Goal: Navigation & Orientation: Find specific page/section

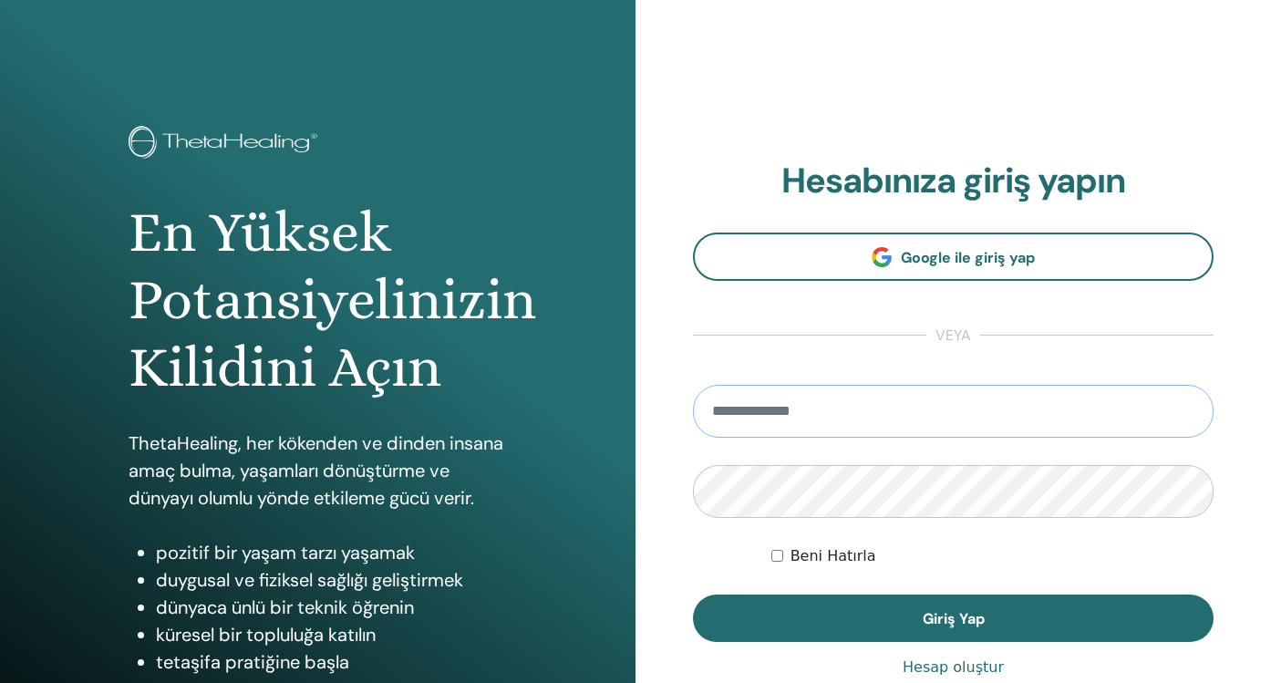
type input "**********"
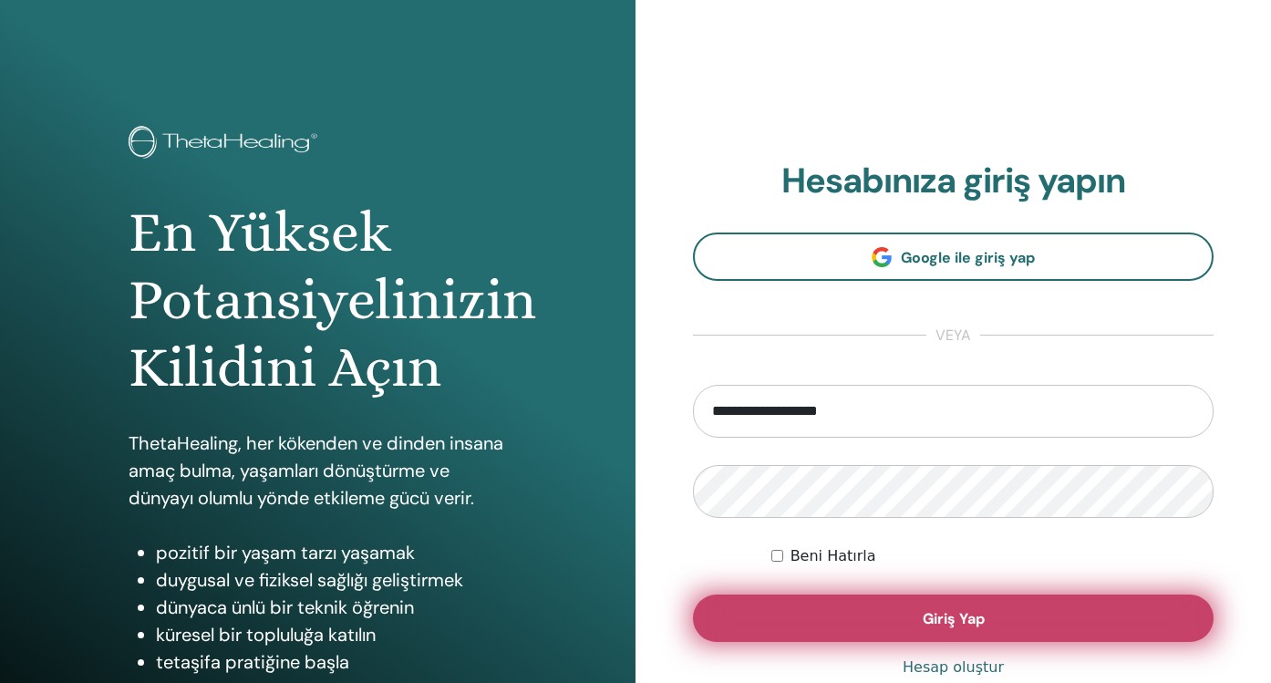
click at [956, 614] on span "Giriş Yap" at bounding box center [954, 618] width 62 height 19
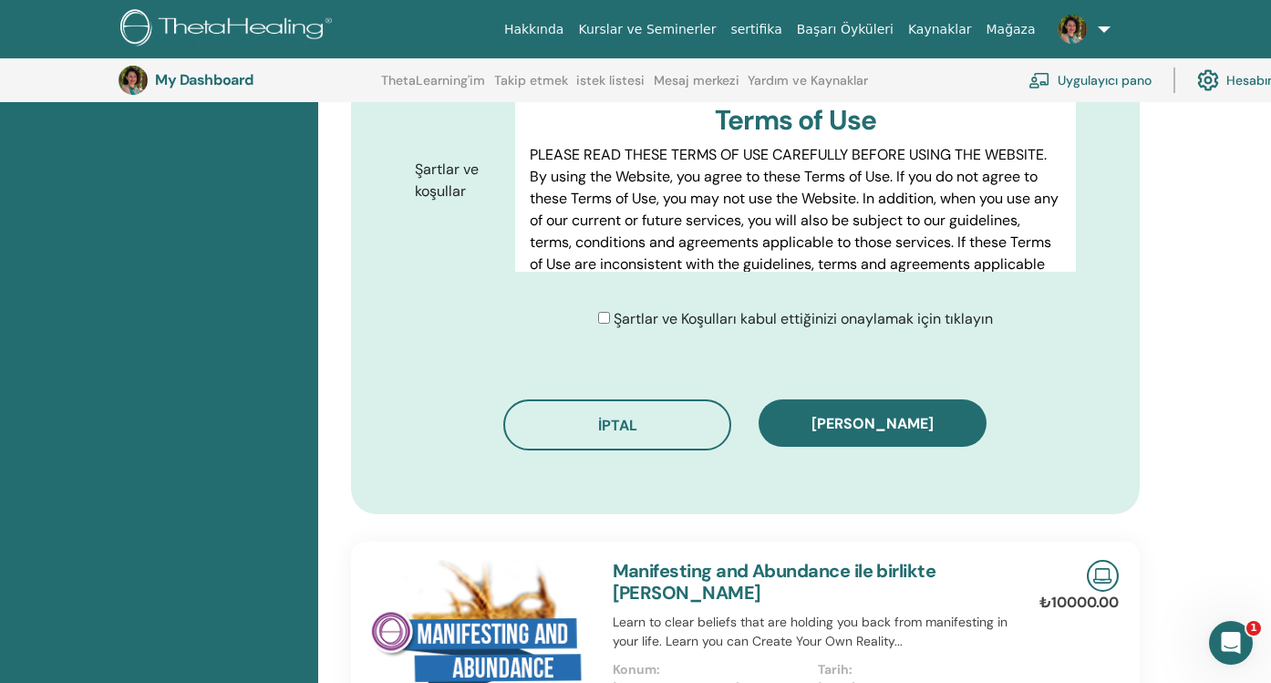
scroll to position [972, 0]
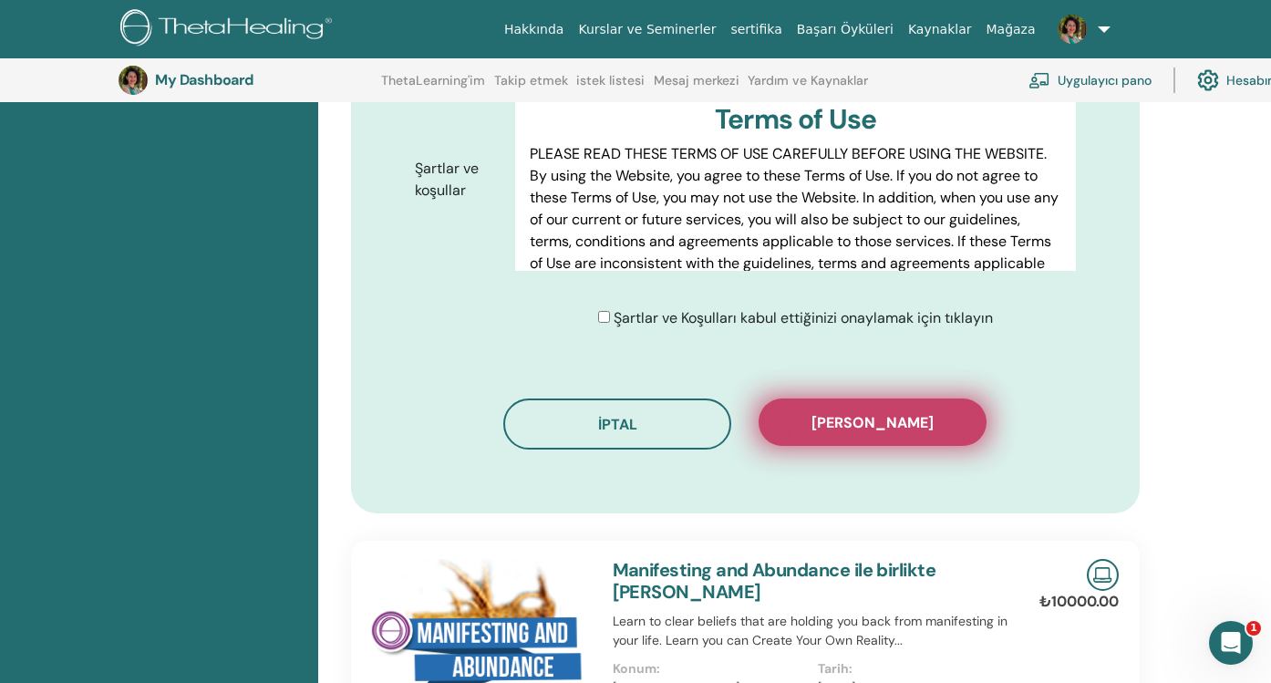
click at [925, 405] on button "Kaydı onayla" at bounding box center [873, 421] width 228 height 47
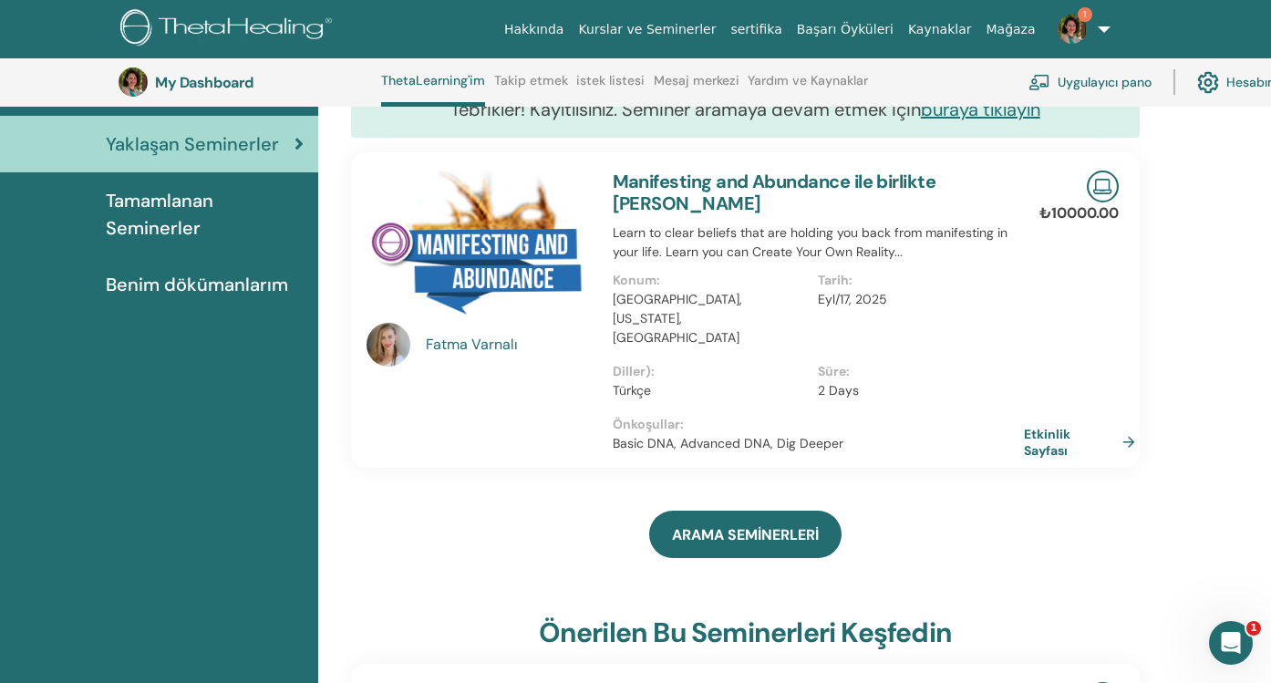
scroll to position [199, 0]
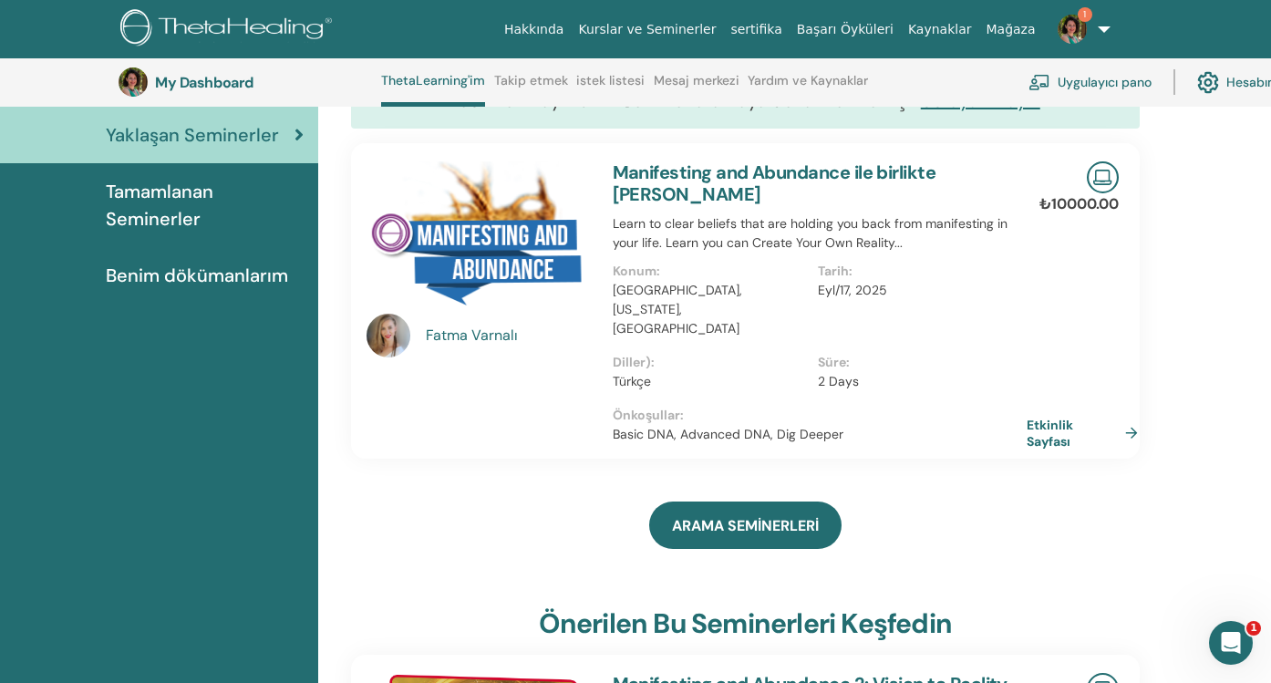
click at [1052, 418] on link "Etkinlik Sayfası" at bounding box center [1086, 433] width 119 height 33
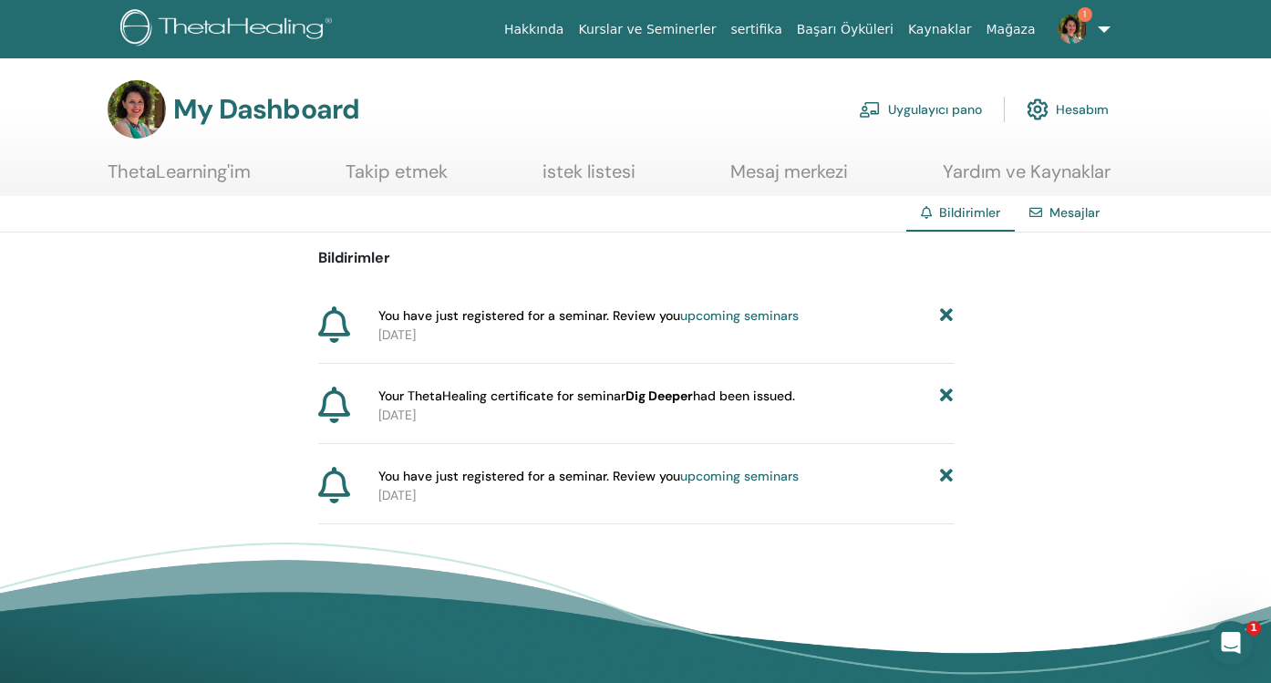
click at [669, 391] on b "Dig Deeper" at bounding box center [658, 395] width 67 height 16
click at [511, 399] on span "Your ThetaHealing certificate for seminar Dig Deeper had been issued." at bounding box center [586, 396] width 417 height 19
click at [307, 400] on div "Bildirimler You have just registered for a seminar. Review you upcoming seminar…" at bounding box center [635, 378] width 1271 height 292
click at [335, 403] on icon at bounding box center [334, 405] width 32 height 36
click at [502, 409] on p "2023-06-04" at bounding box center [665, 415] width 575 height 19
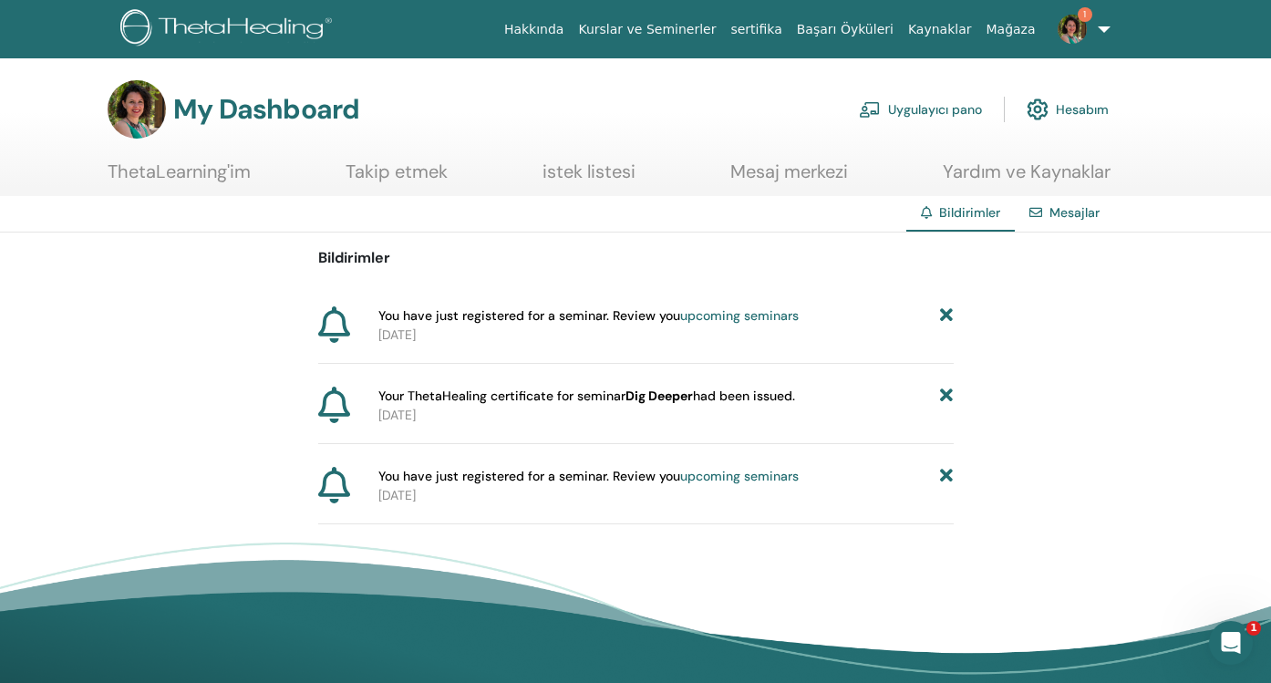
click at [253, 109] on h3 "My Dashboard" at bounding box center [266, 109] width 186 height 33
click at [135, 101] on img at bounding box center [137, 109] width 58 height 58
click at [950, 107] on link "Uygulayıcı pano" at bounding box center [920, 109] width 123 height 40
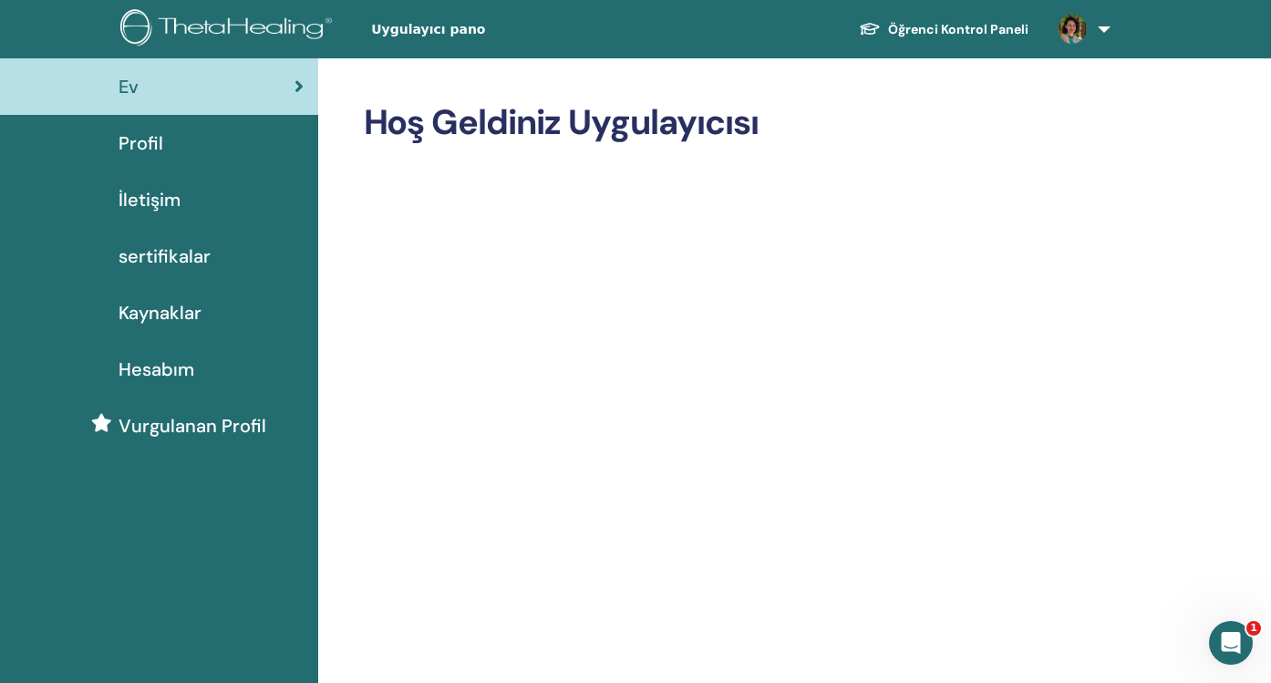
click at [182, 260] on span "sertifikalar" at bounding box center [165, 256] width 92 height 27
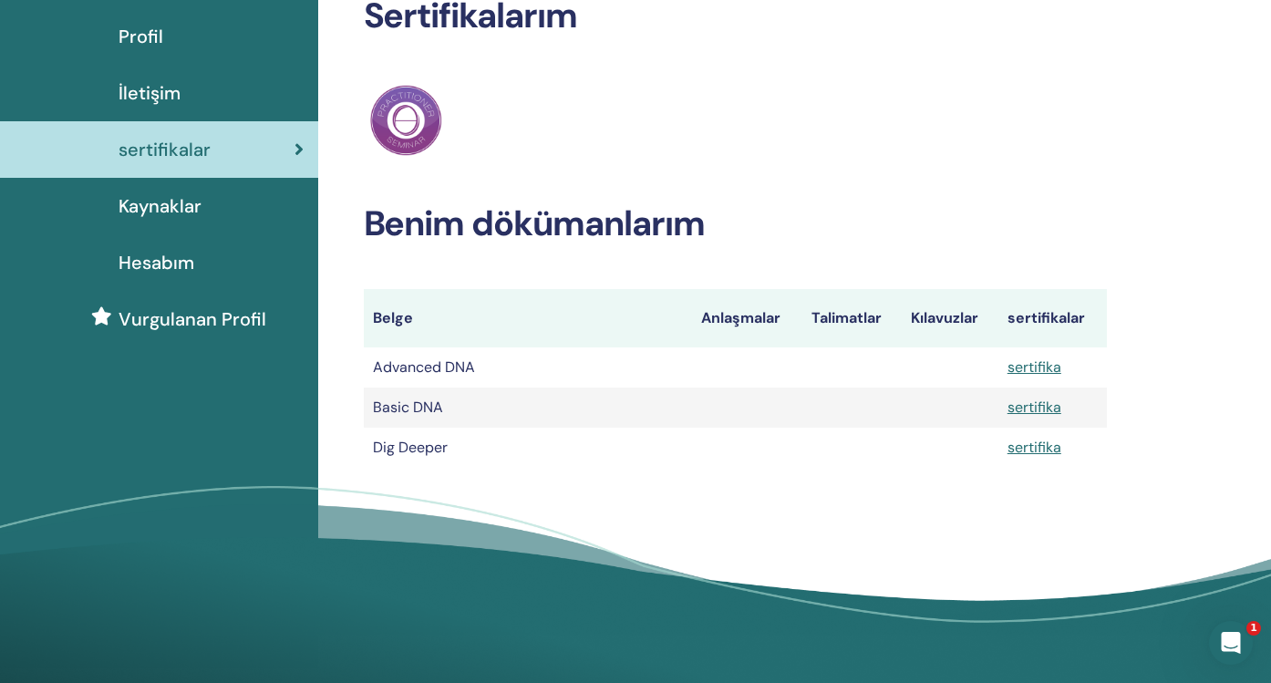
scroll to position [106, 0]
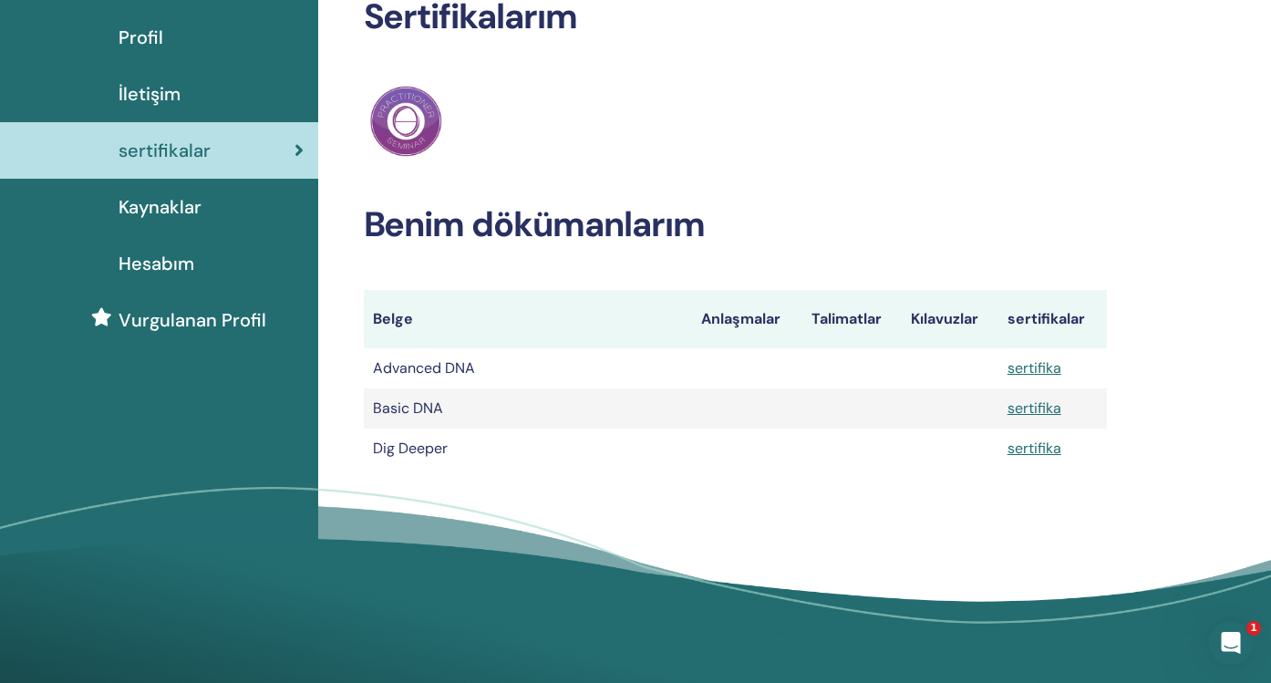
click at [170, 261] on span "Hesabım" at bounding box center [157, 263] width 76 height 27
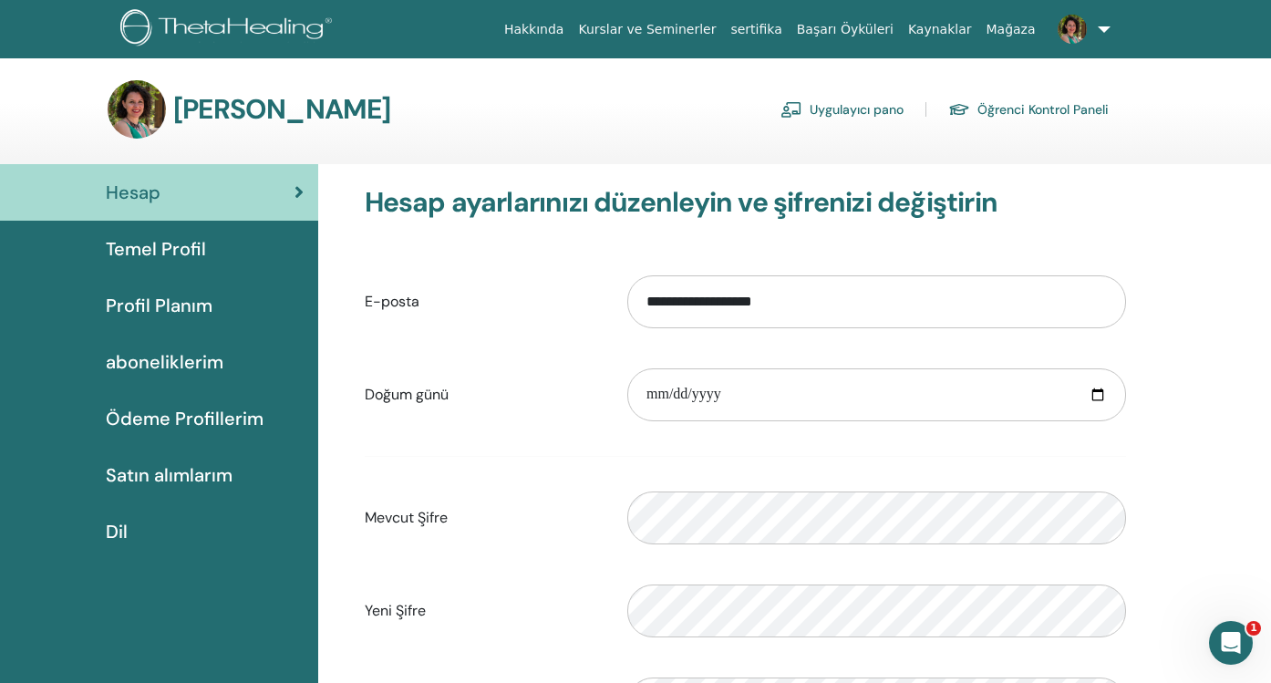
click at [151, 469] on span "Satın alımlarım" at bounding box center [169, 474] width 127 height 27
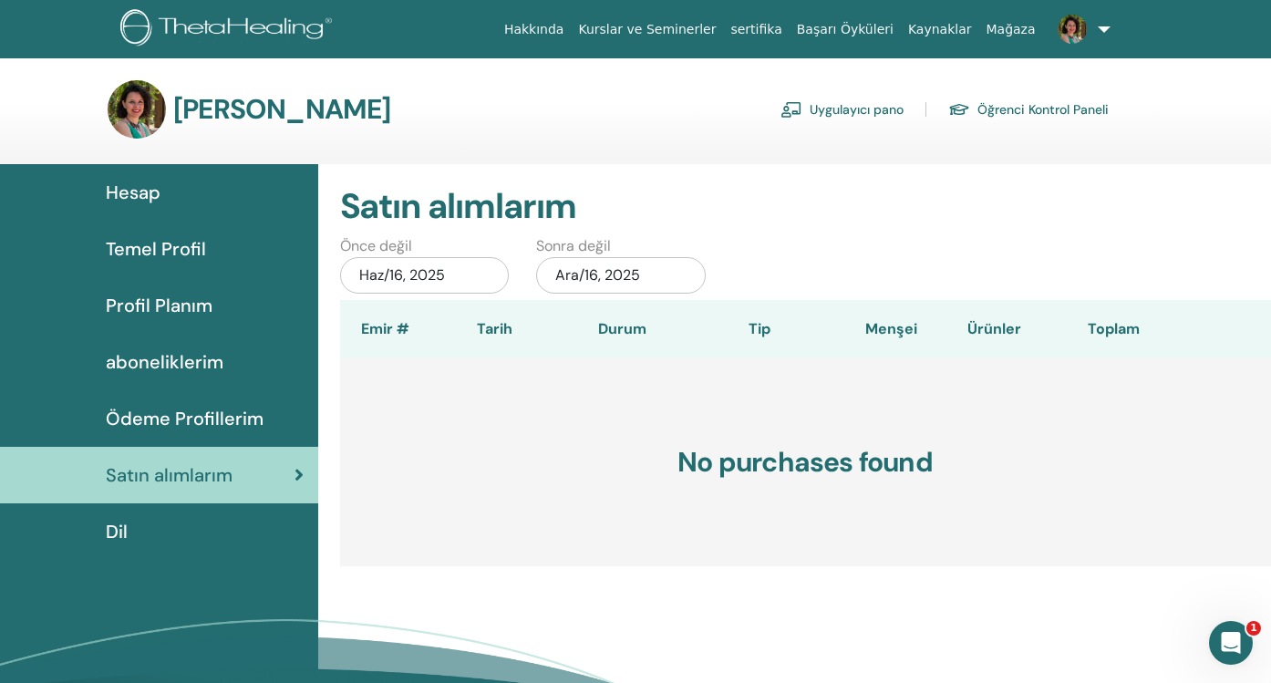
click at [152, 524] on div "Dil" at bounding box center [159, 531] width 289 height 27
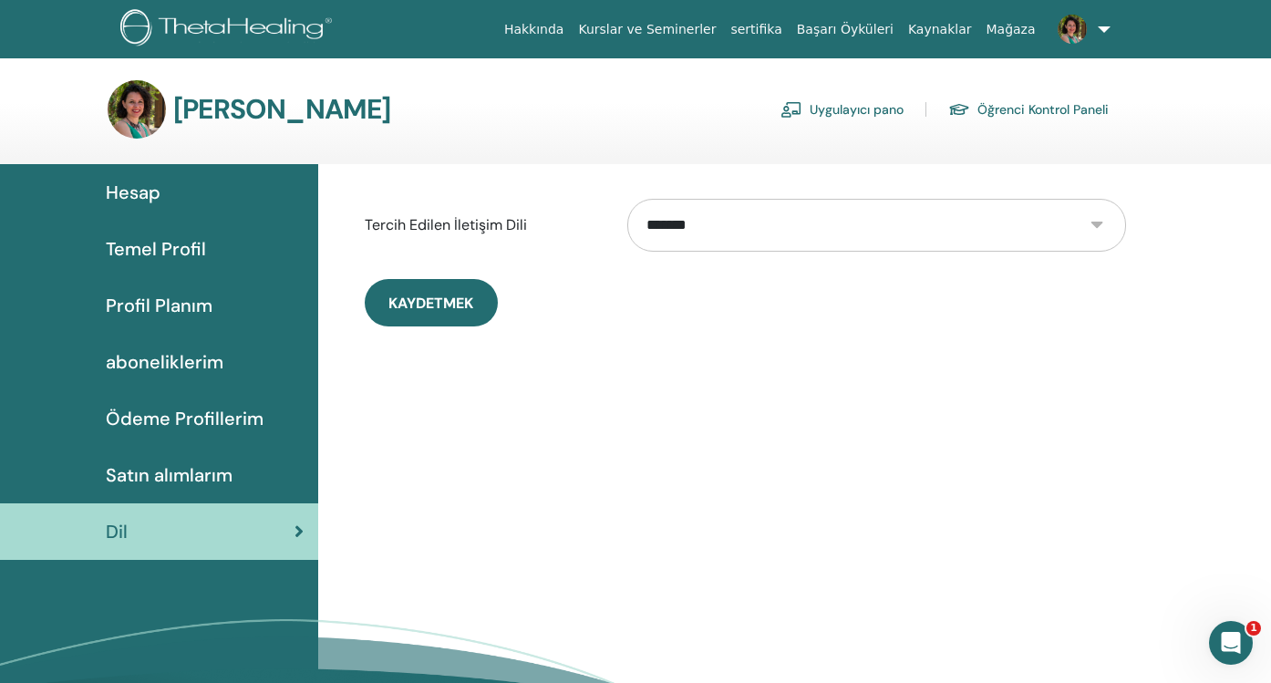
click at [160, 307] on span "Profil Planım" at bounding box center [159, 305] width 107 height 27
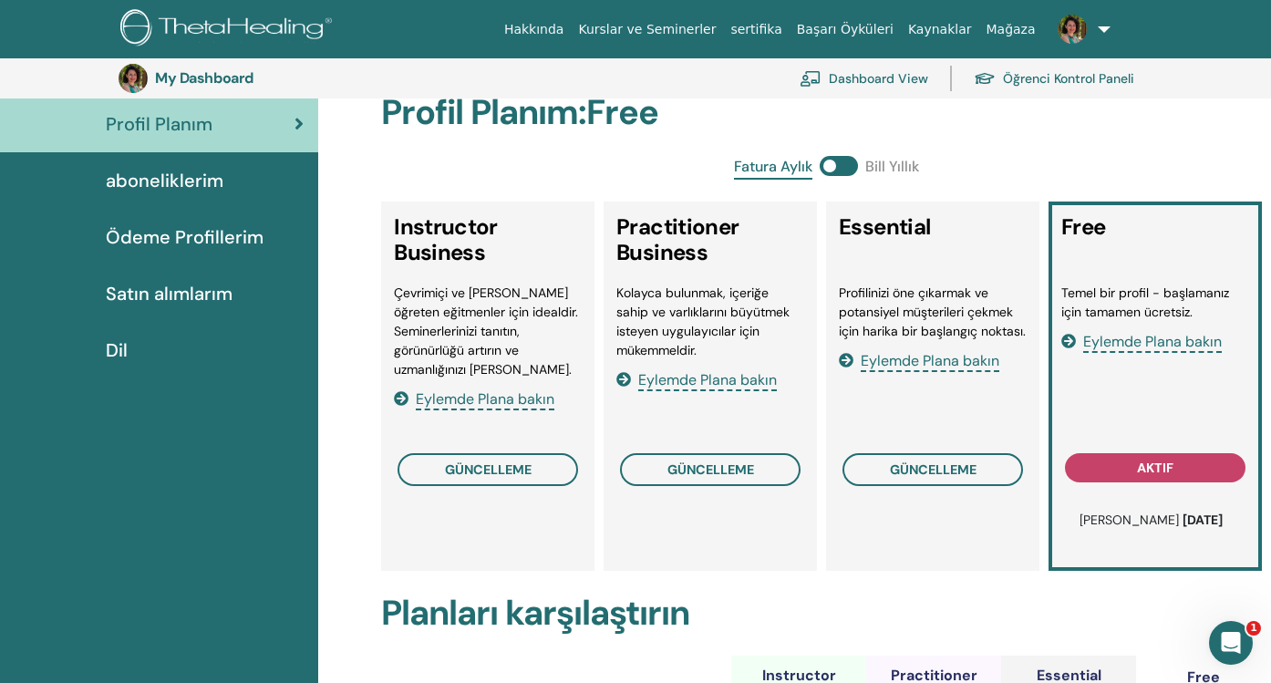
scroll to position [221, 0]
click at [840, 169] on span at bounding box center [839, 167] width 38 height 20
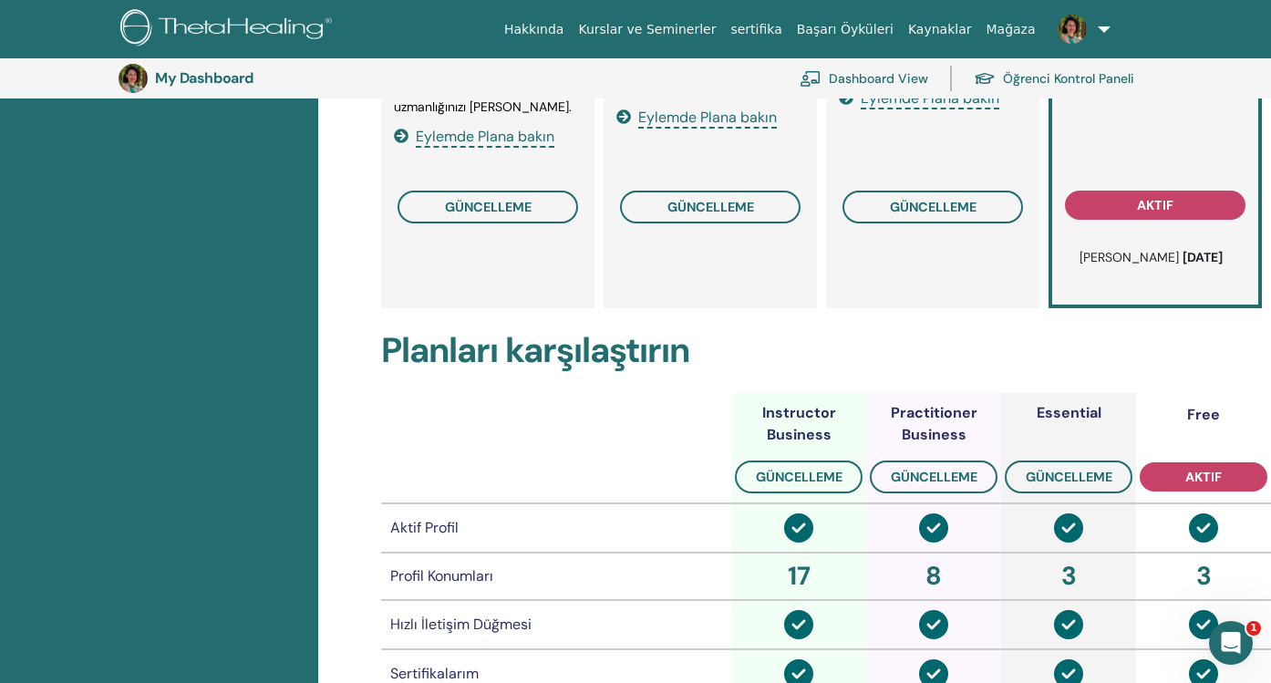
scroll to position [0, 0]
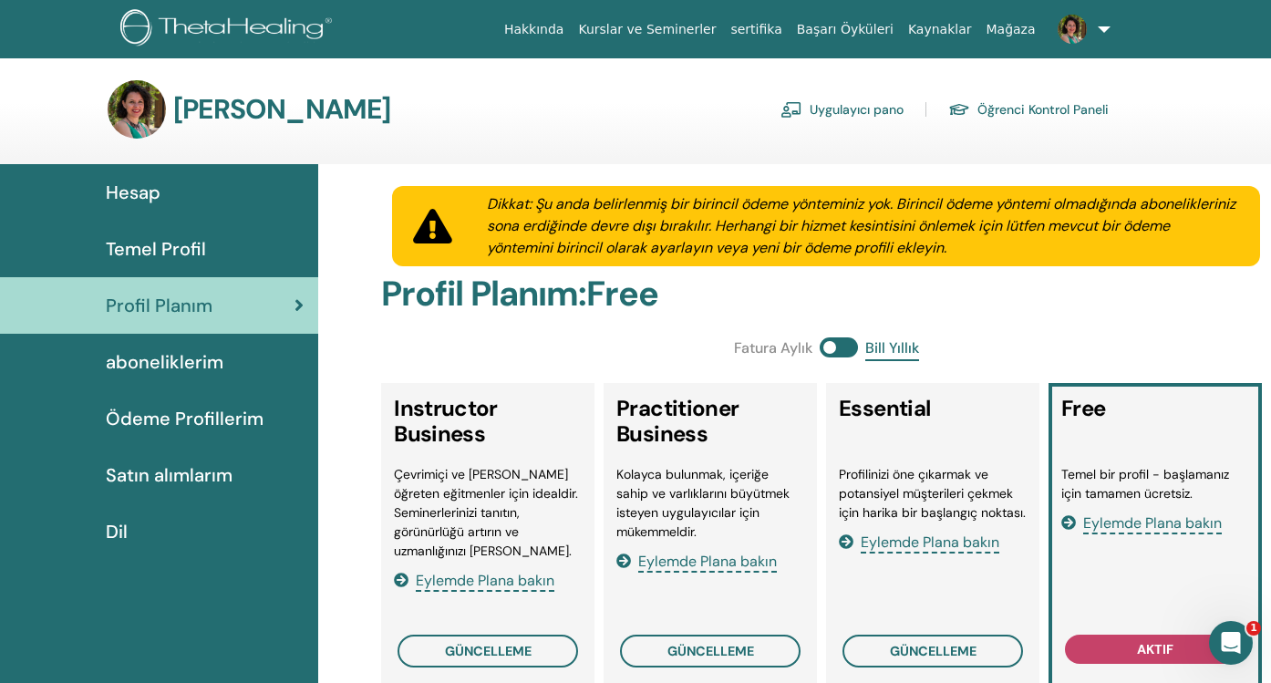
click at [1104, 28] on link at bounding box center [1080, 29] width 75 height 58
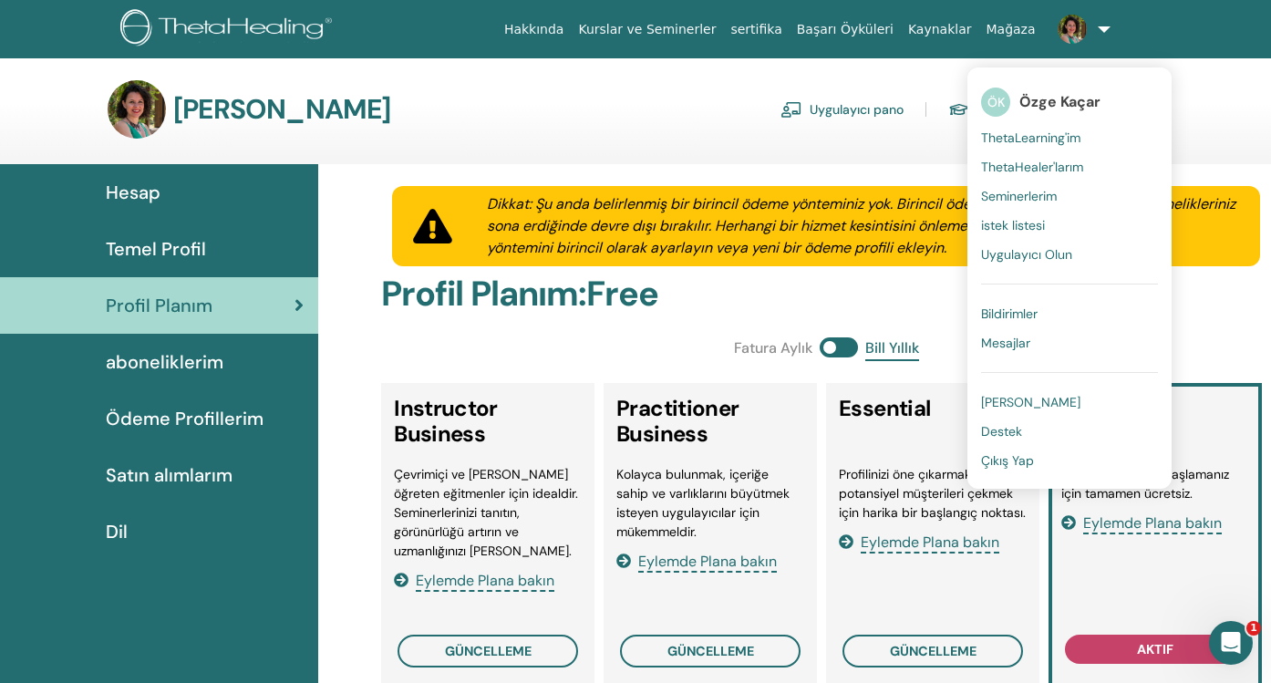
click at [1041, 404] on span "[PERSON_NAME]" at bounding box center [1030, 402] width 99 height 16
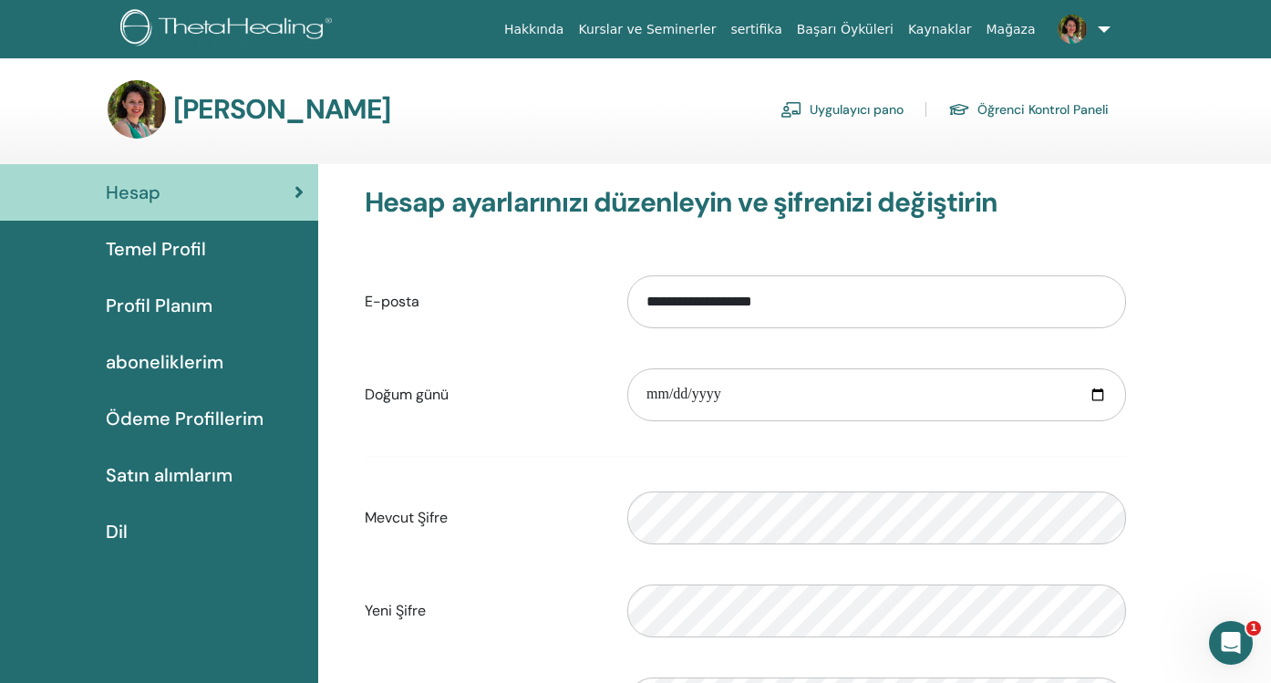
click at [1007, 107] on link "Öğrenci Kontrol Paneli" at bounding box center [1028, 109] width 160 height 29
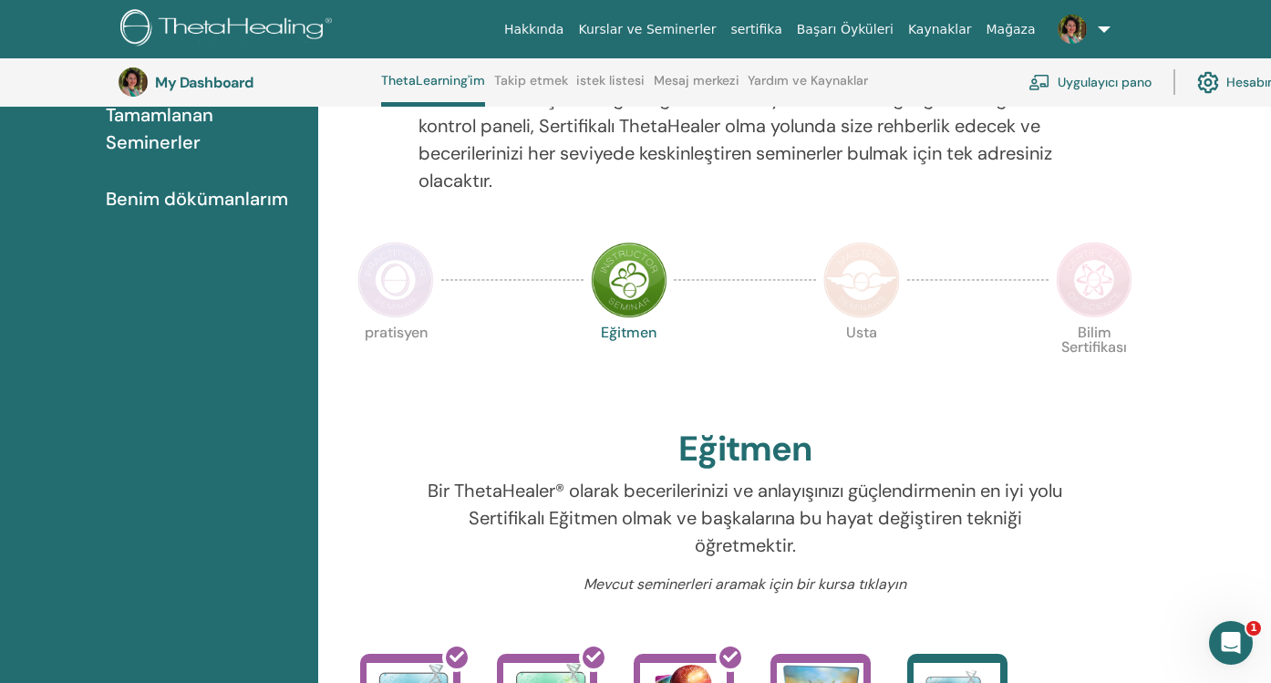
scroll to position [272, 0]
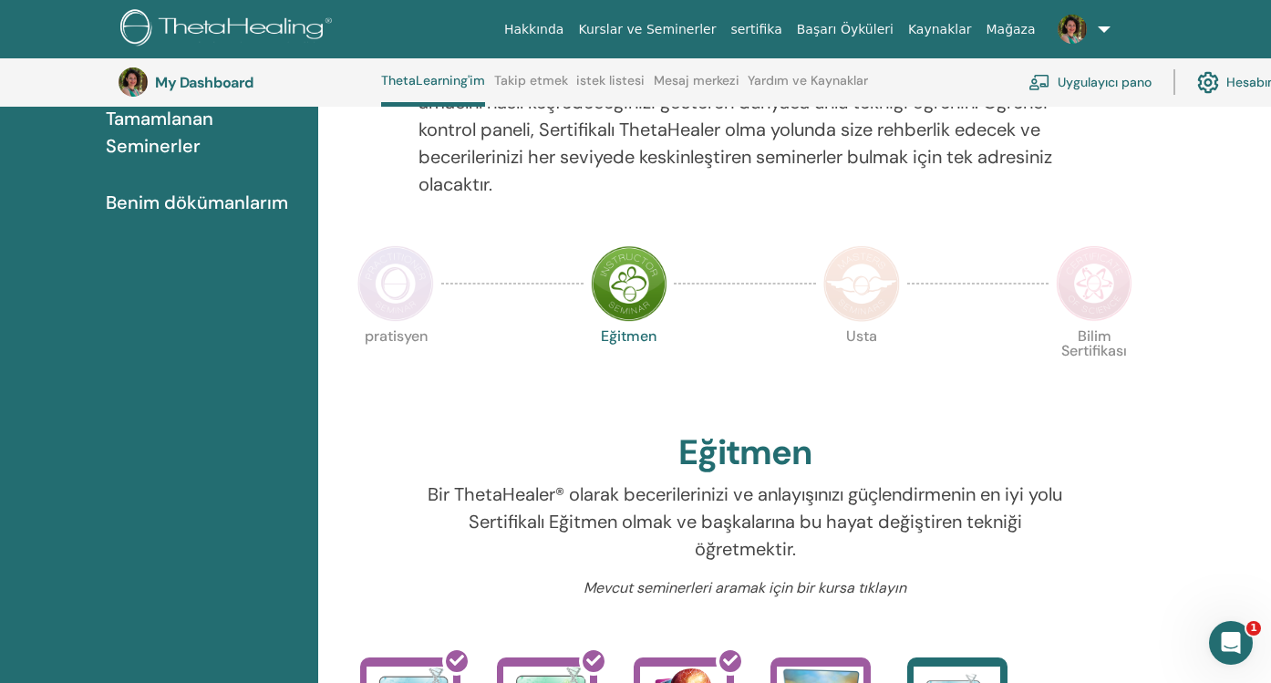
click at [1092, 387] on p "Bilim Sertifikası" at bounding box center [1094, 367] width 77 height 77
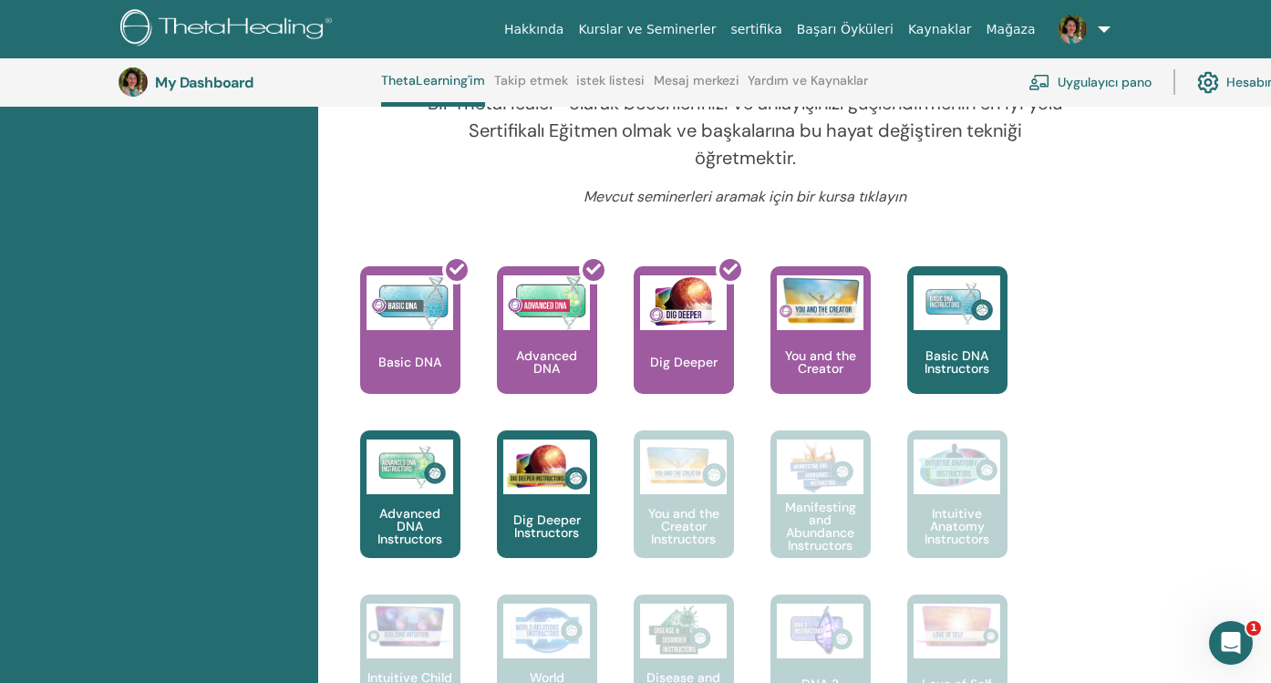
scroll to position [666, 0]
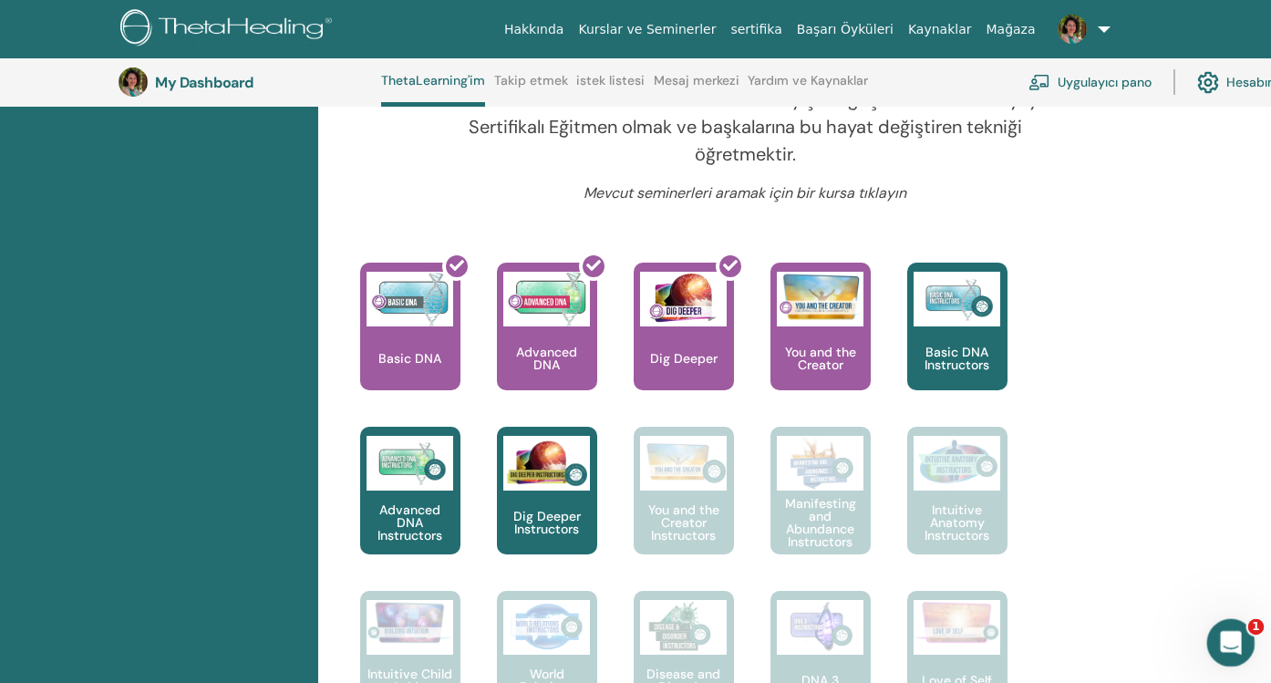
click at [1222, 637] on icon "Intercom Messenger uygulamasını aç" at bounding box center [1229, 640] width 30 height 30
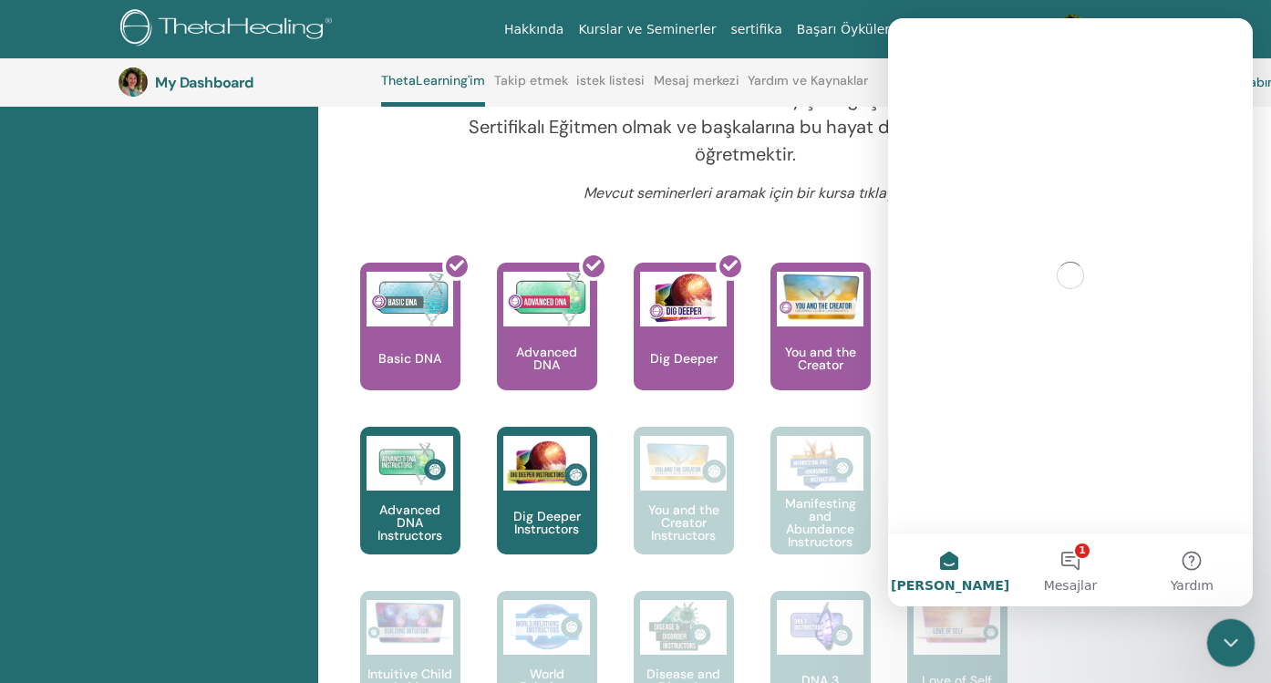
scroll to position [0, 0]
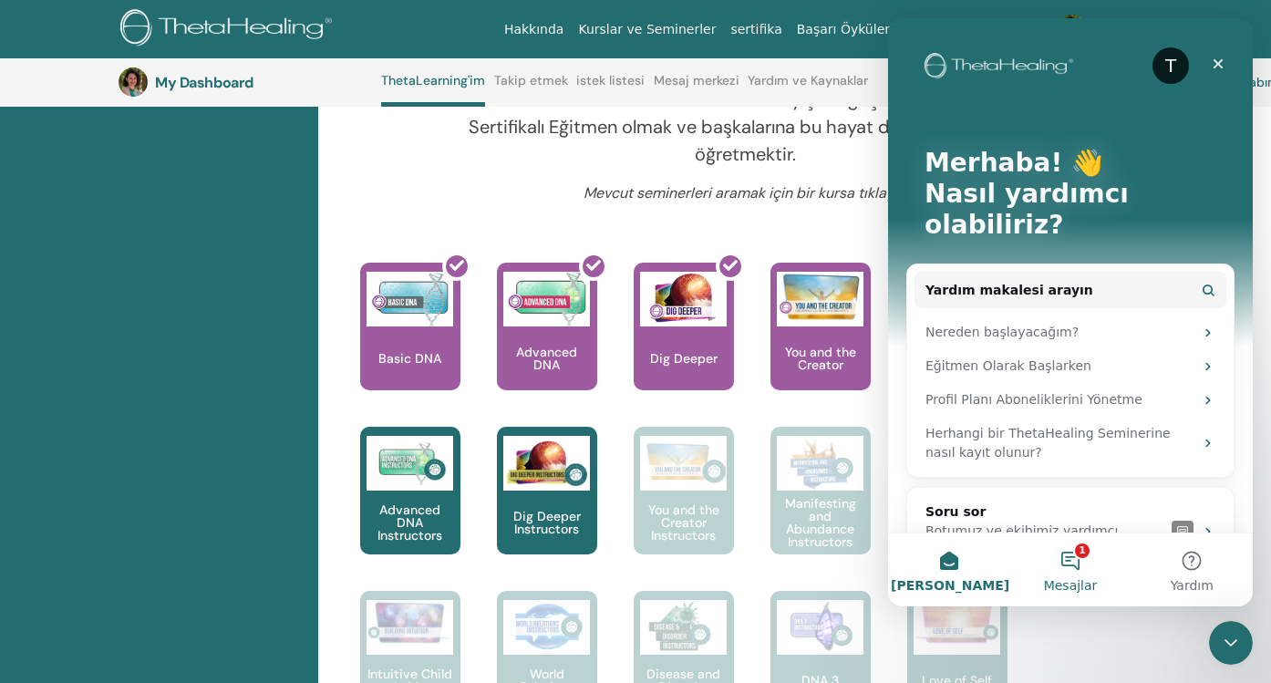
click at [1085, 555] on button "1 Mesajlar" at bounding box center [1069, 569] width 121 height 73
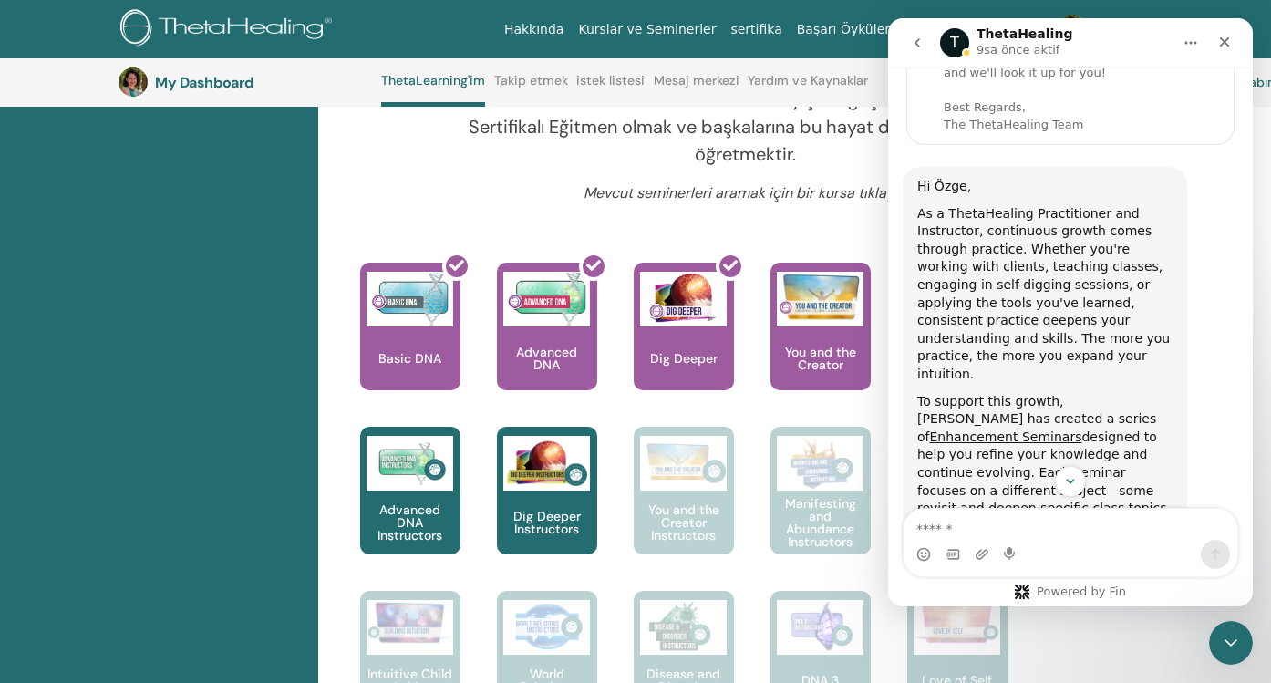
scroll to position [140, 0]
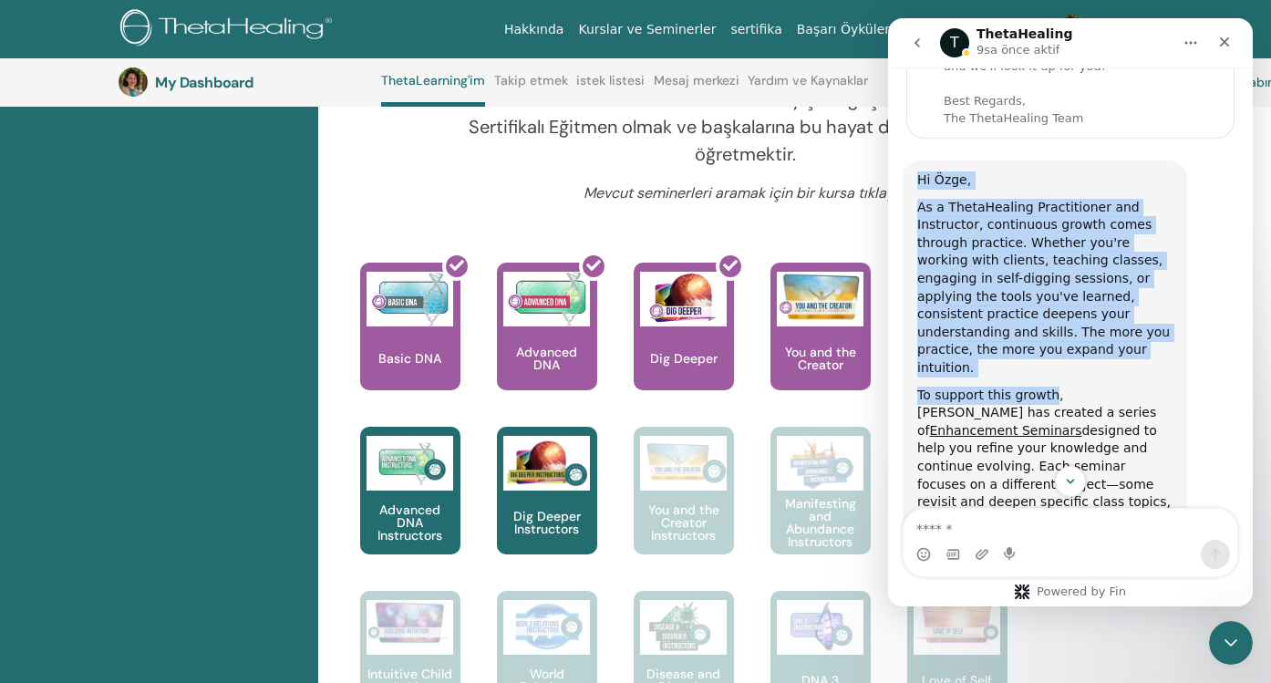
drag, startPoint x: 915, startPoint y: 178, endPoint x: 1024, endPoint y: 375, distance: 224.8
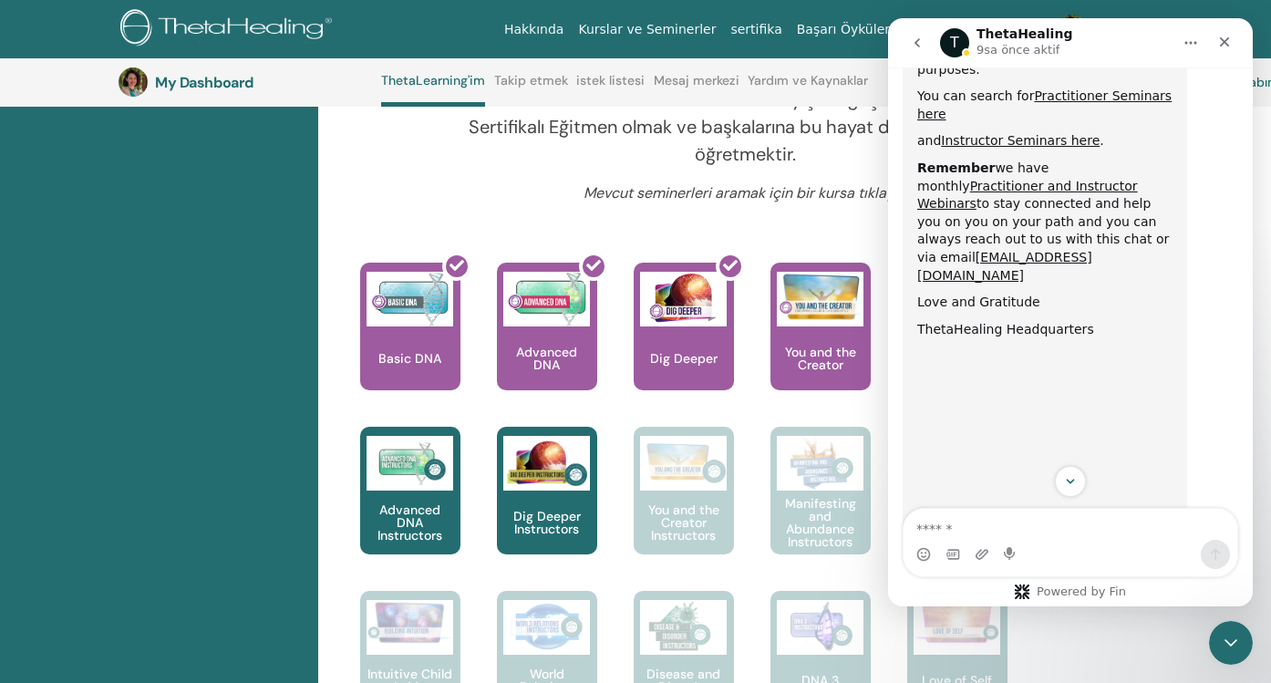
scroll to position [992, 0]
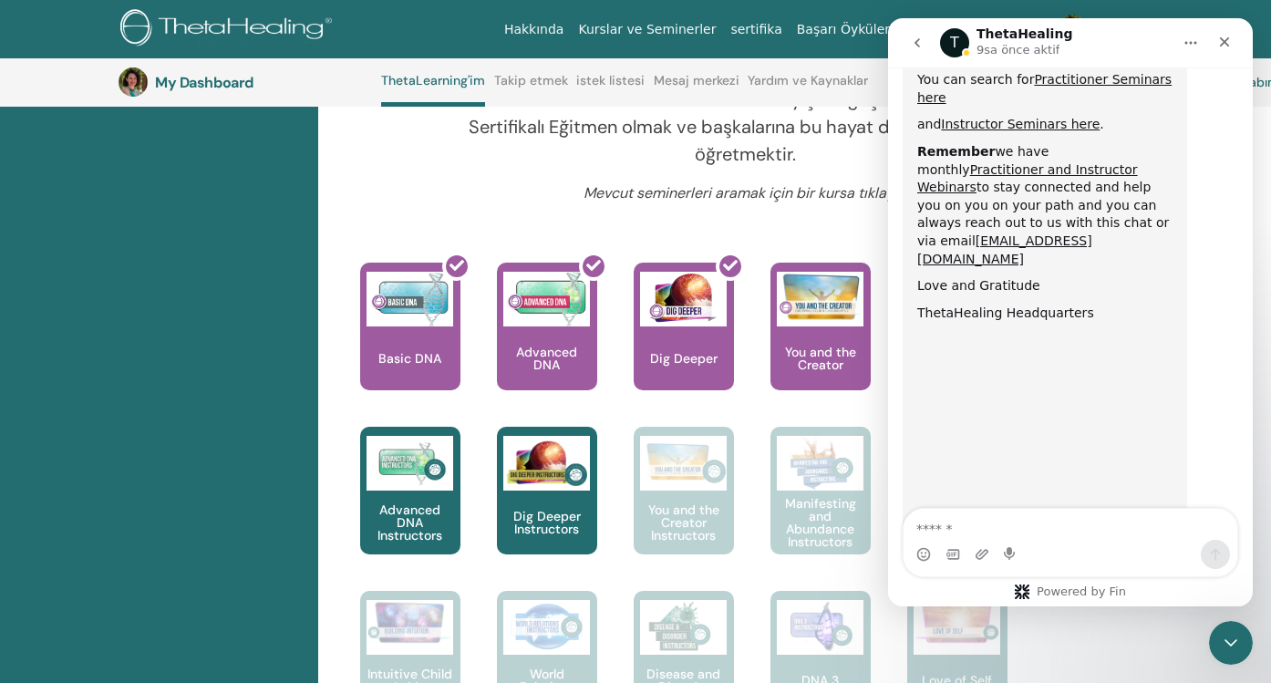
click at [1042, 331] on img "ThetaHealing diyor ki…" at bounding box center [1039, 453] width 244 height 244
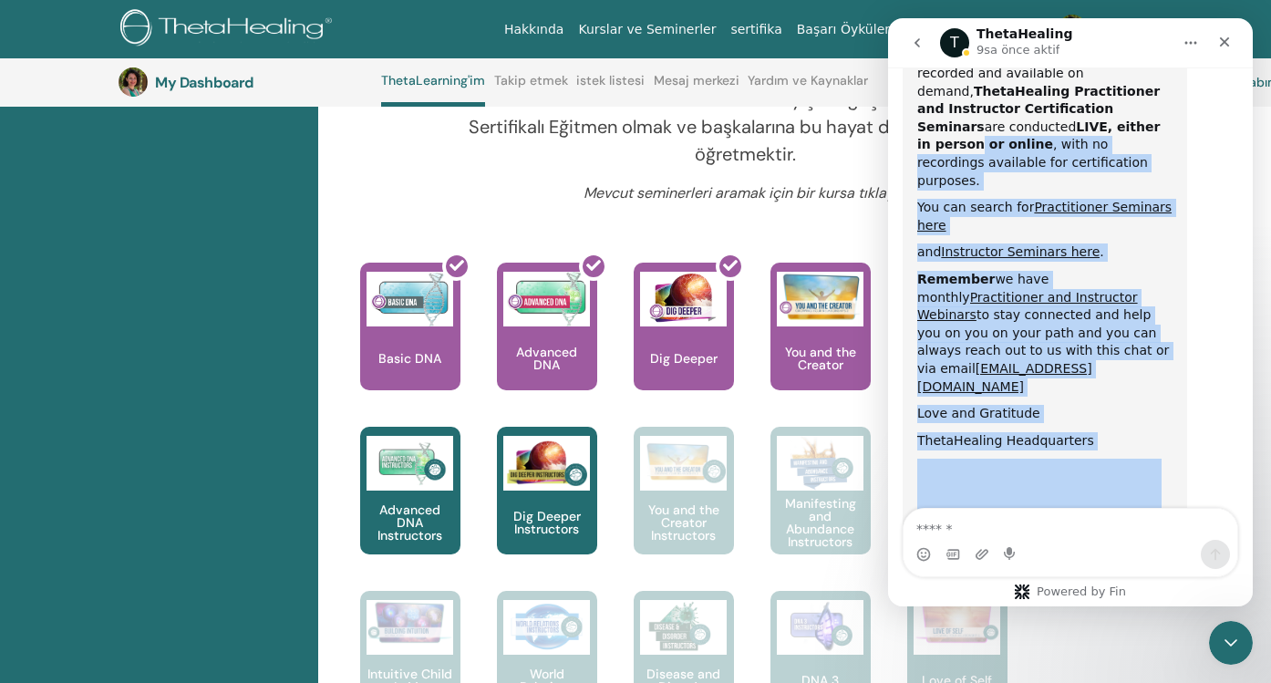
scroll to position [0, 0]
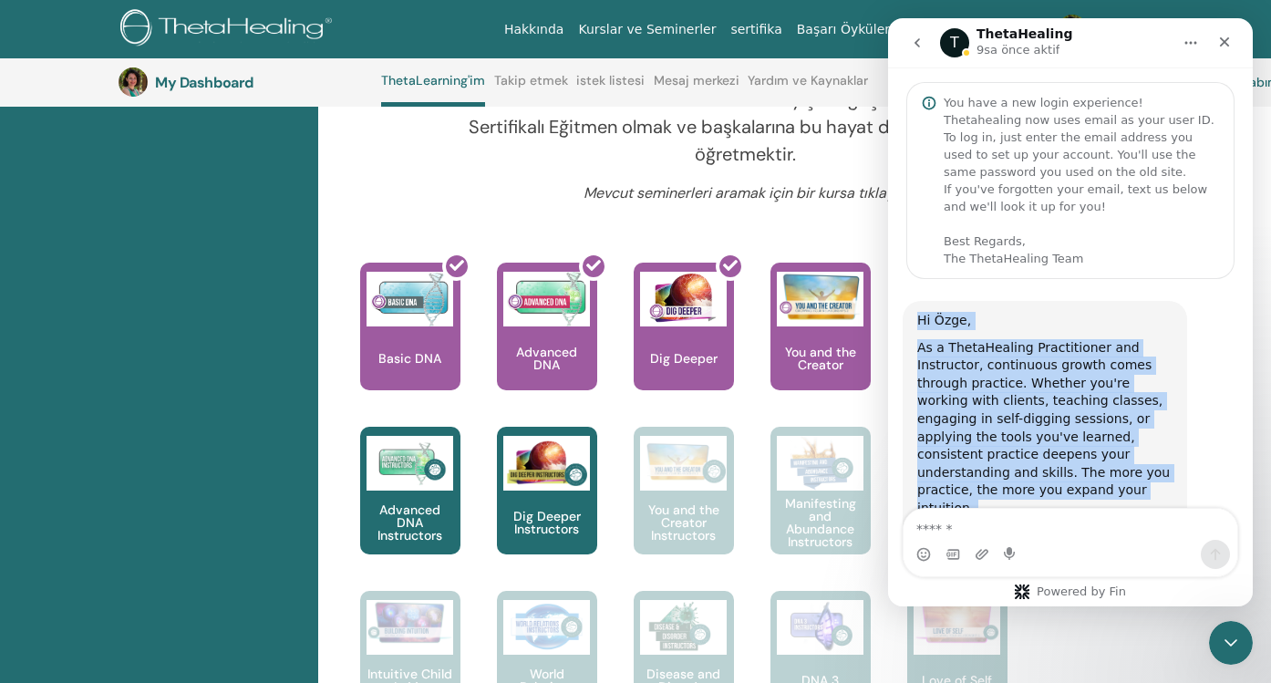
drag, startPoint x: 1097, startPoint y: 202, endPoint x: 908, endPoint y: 327, distance: 226.3
copy div "Hi Özge, As a ThetaHealing Practitioner and Instructor, continuous growth comes…"
click at [923, 36] on icon "go back" at bounding box center [917, 43] width 15 height 15
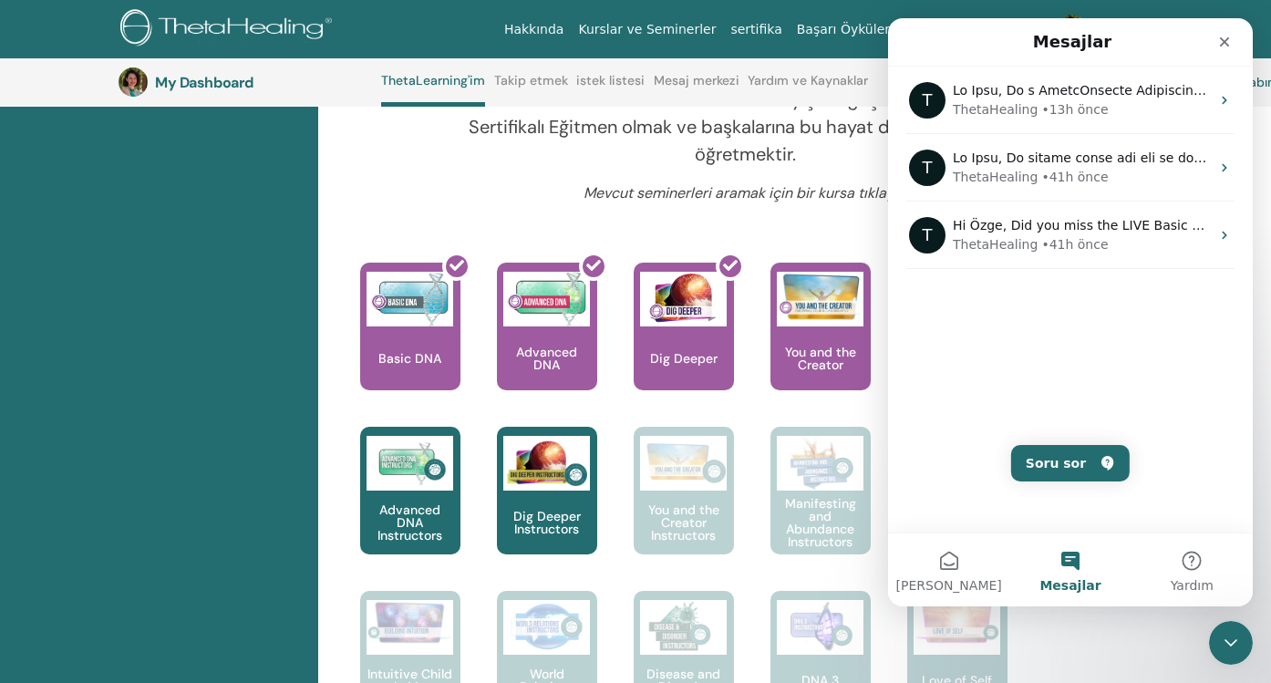
click at [791, 235] on div "Merhaba, Özge Yolculuğunuz burada başlıyor; ThetaLearning HQ'ya hoş geldiniz. H…" at bounding box center [745, 692] width 833 height 2221
click at [1235, 34] on div "Kapat" at bounding box center [1224, 42] width 33 height 33
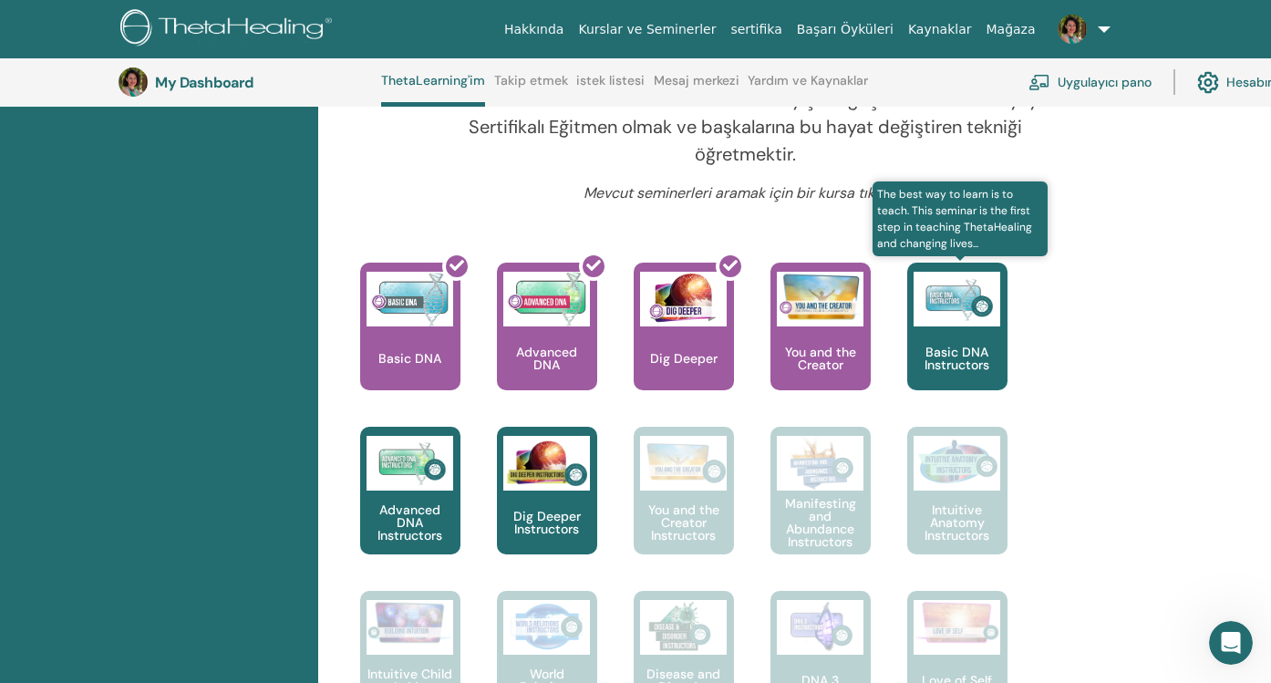
click at [943, 352] on p "Basic DNA Instructors" at bounding box center [957, 359] width 100 height 26
